Goal: Information Seeking & Learning: Check status

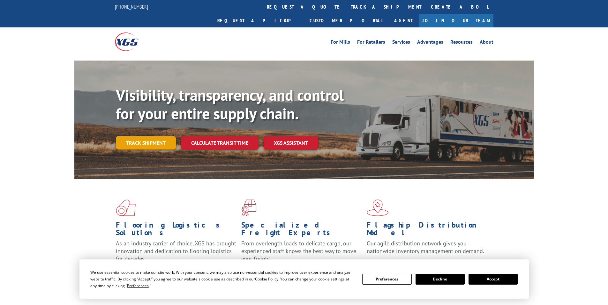
click at [164, 136] on link "Track shipment" at bounding box center [146, 142] width 60 height 13
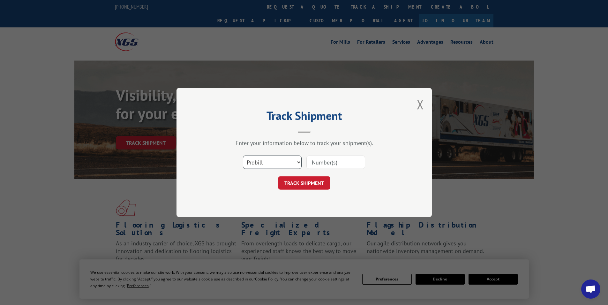
click at [297, 166] on select "Select category... Probill BOL PO" at bounding box center [272, 162] width 59 height 13
click at [292, 160] on select "Select category... Probill BOL PO" at bounding box center [272, 162] width 59 height 13
click at [322, 164] on input at bounding box center [335, 162] width 59 height 13
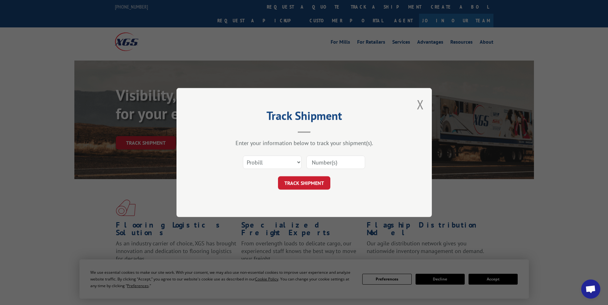
paste input "16945333"
type input "16945333"
click at [314, 183] on button "TRACK SHIPMENT" at bounding box center [304, 182] width 52 height 13
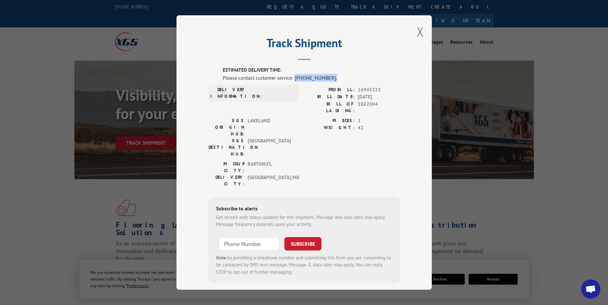
drag, startPoint x: 292, startPoint y: 78, endPoint x: 328, endPoint y: 75, distance: 36.2
click at [328, 75] on div "Please contact customer service: [PHONE_NUMBER]." at bounding box center [311, 78] width 177 height 8
copy div "[PHONE_NUMBER]."
drag, startPoint x: 311, startPoint y: 76, endPoint x: 300, endPoint y: 154, distance: 78.6
click at [300, 160] on div "[GEOGRAPHIC_DATA]: [GEOGRAPHIC_DATA] , [GEOGRAPHIC_DATA]: [GEOGRAPHIC_DATA] , […" at bounding box center [303, 175] width 191 height 30
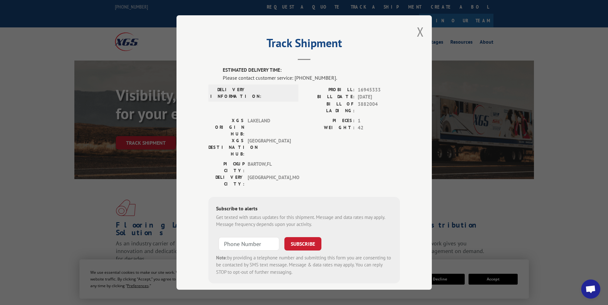
click at [300, 160] on div "[GEOGRAPHIC_DATA]: [GEOGRAPHIC_DATA] , [GEOGRAPHIC_DATA]: [GEOGRAPHIC_DATA] , […" at bounding box center [303, 175] width 191 height 30
